Goal: Find specific page/section: Find specific page/section

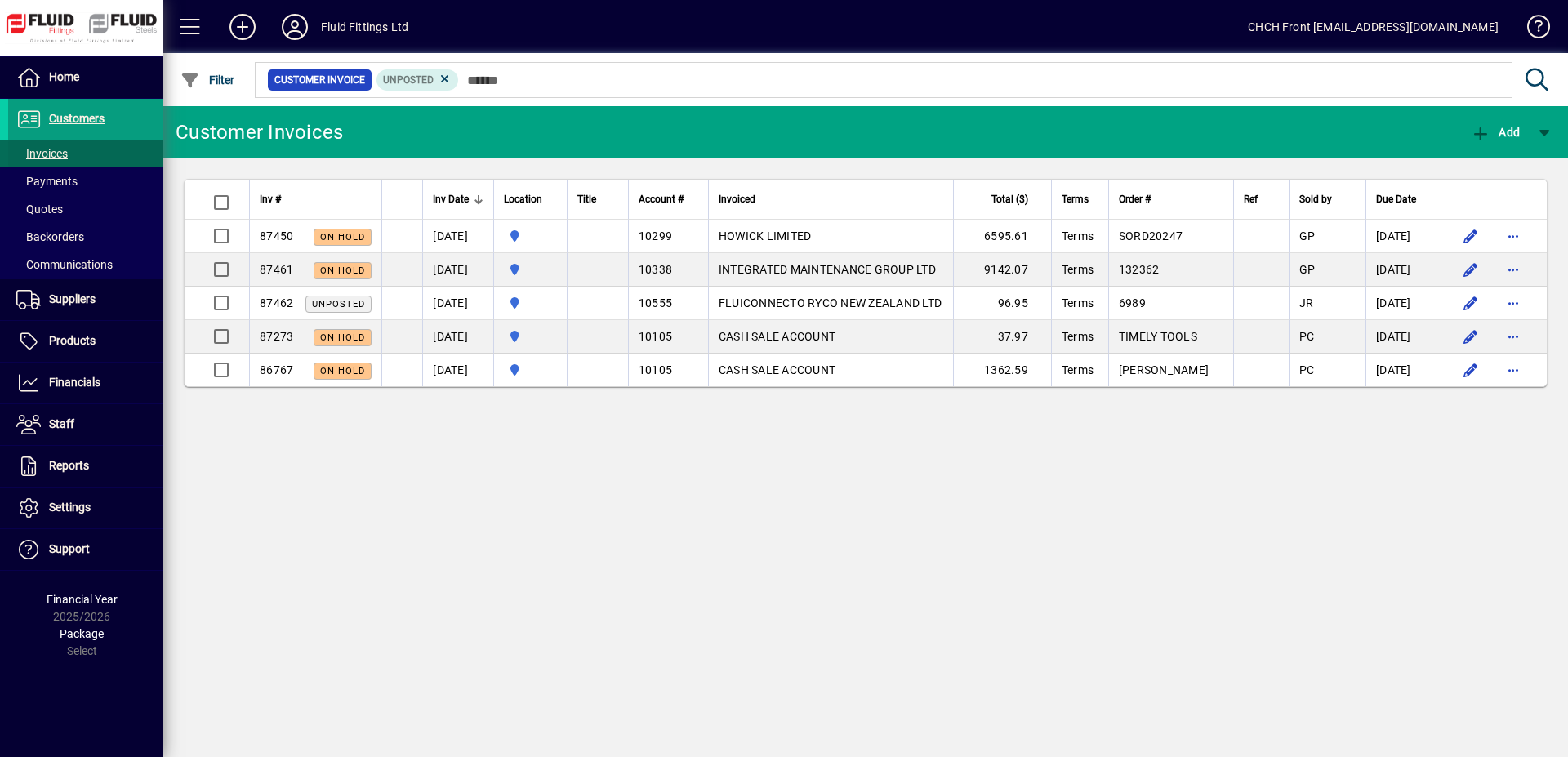
click at [126, 149] on span at bounding box center [85, 153] width 155 height 39
click at [338, 450] on div "Customer Invoices Add Inv # Inv Date Location Title Account # Invoiced Total ($…" at bounding box center [866, 432] width 1405 height 651
click at [76, 179] on span "Payments" at bounding box center [47, 181] width 62 height 13
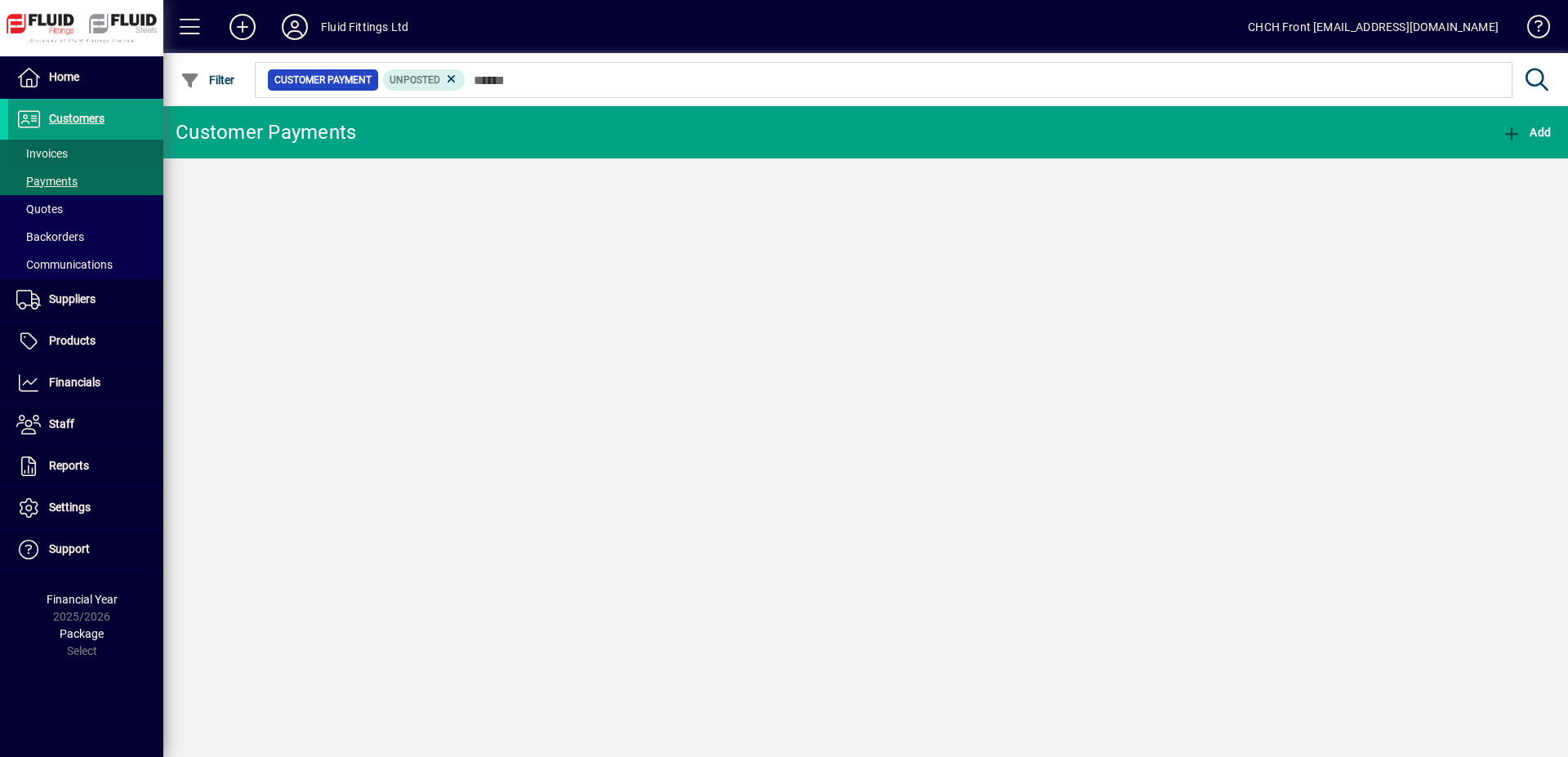
click at [98, 157] on span at bounding box center [85, 153] width 155 height 39
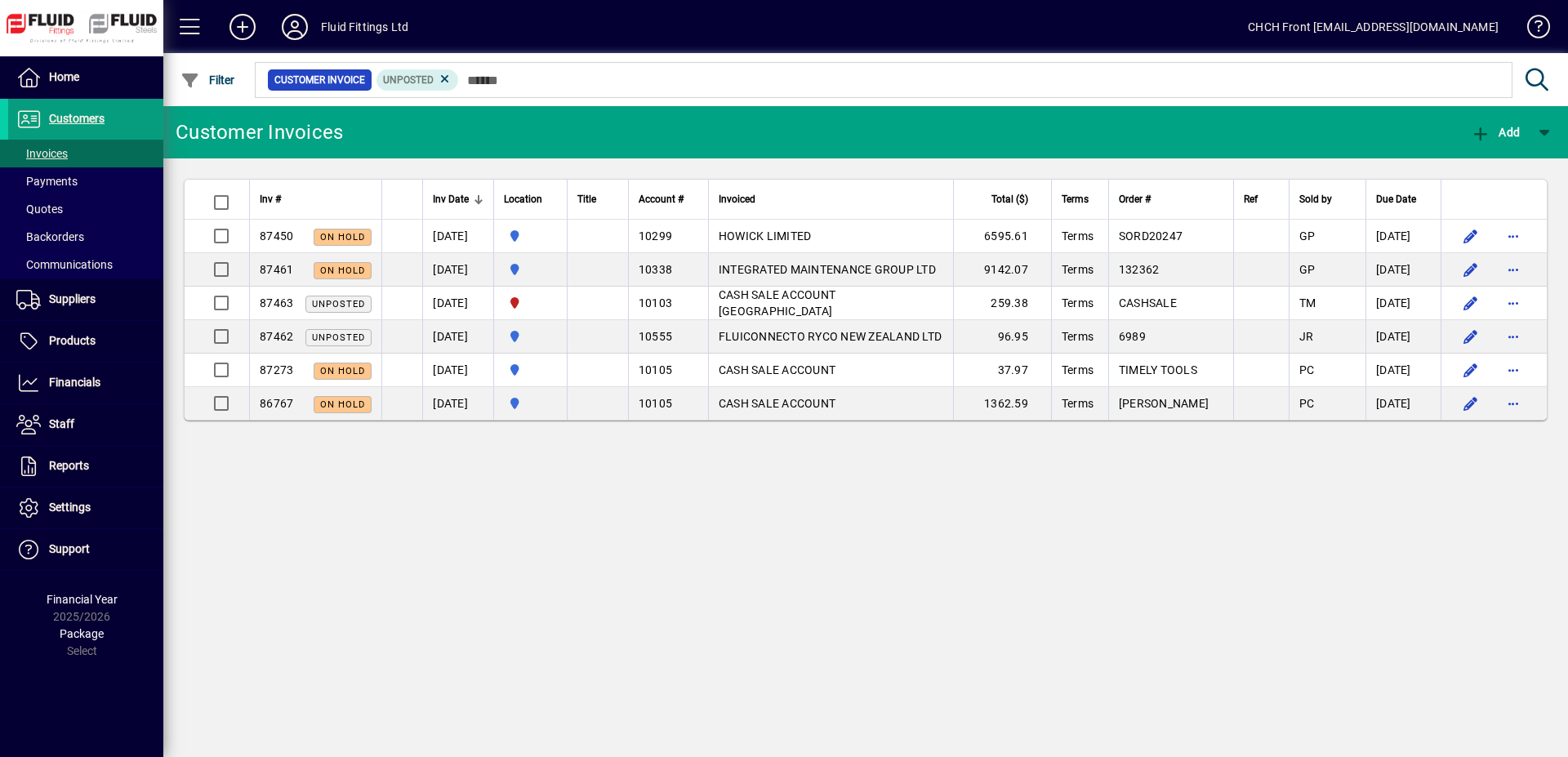
click at [376, 140] on mat-toolbar-row "Customer Invoices Add" at bounding box center [866, 133] width 1405 height 53
